Goal: Task Accomplishment & Management: Use online tool/utility

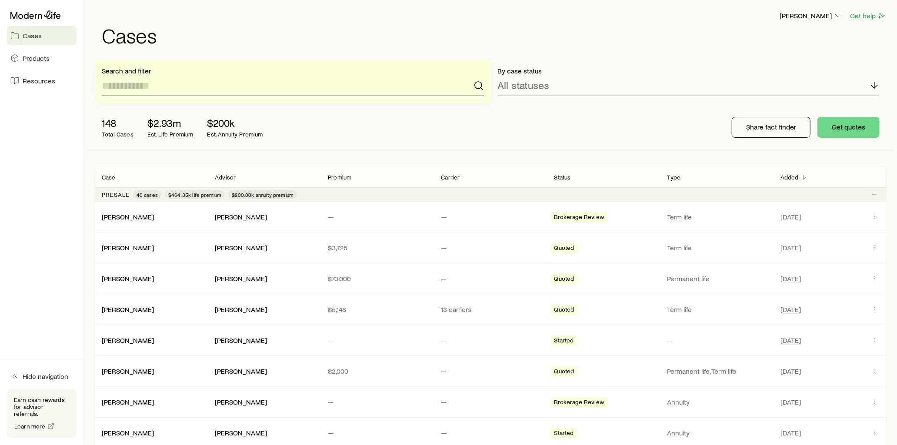
click at [183, 86] on input at bounding box center [293, 85] width 382 height 21
click at [25, 76] on span "Resources" at bounding box center [39, 80] width 33 height 9
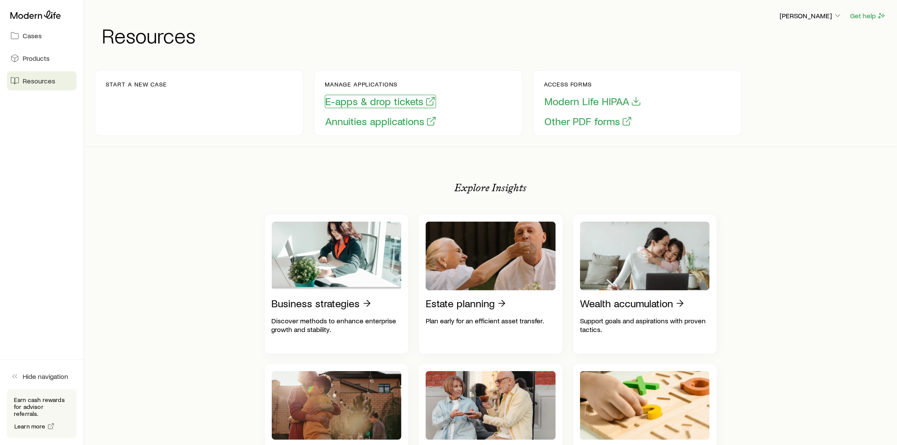
click at [390, 102] on button "E-apps & drop tickets" at bounding box center [380, 101] width 111 height 13
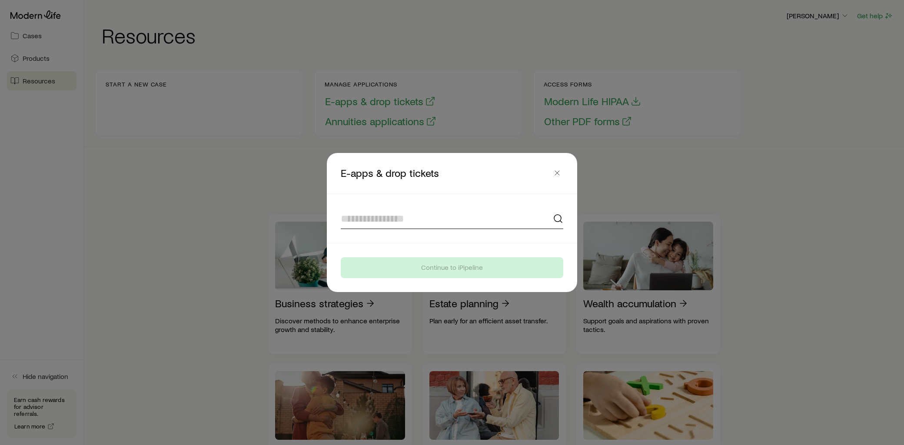
click at [397, 222] on input at bounding box center [452, 218] width 223 height 21
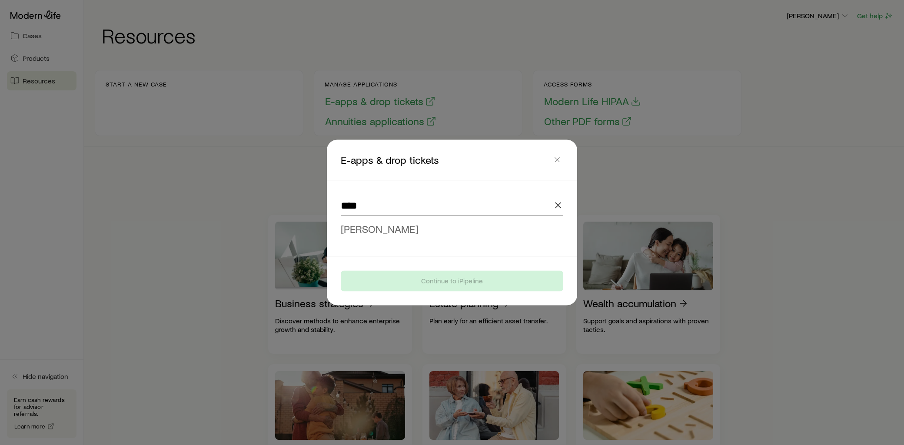
click at [388, 226] on span "[PERSON_NAME]" at bounding box center [380, 229] width 78 height 13
type input "**********"
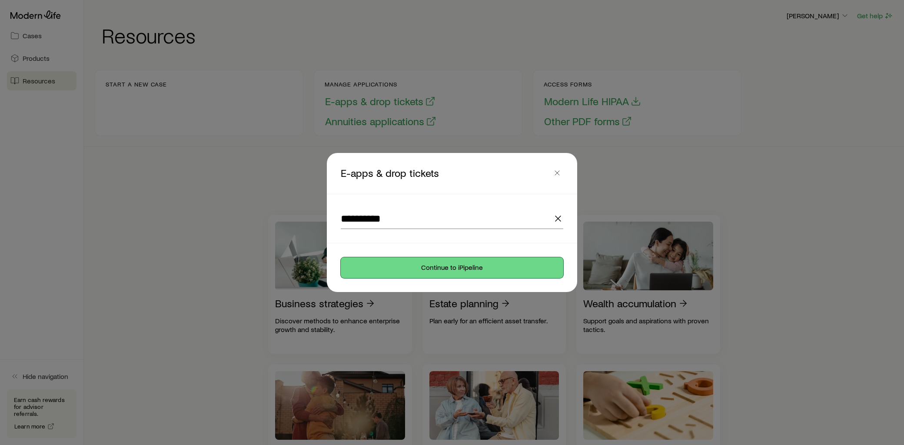
click at [464, 269] on button "Continue to iPipeline" at bounding box center [452, 267] width 223 height 21
